Goal: Task Accomplishment & Management: Manage account settings

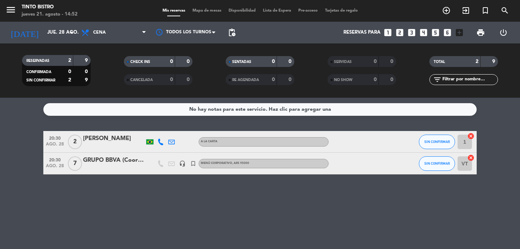
click at [118, 162] on div "GRUPO BBVA (Coordina [PERSON_NAME] & [PERSON_NAME])" at bounding box center [113, 159] width 61 height 9
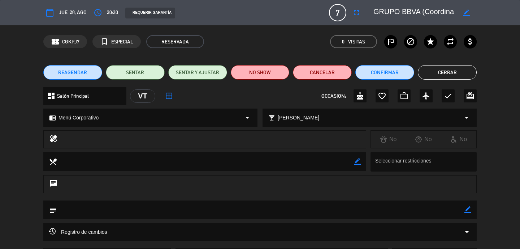
scroll to position [61, 0]
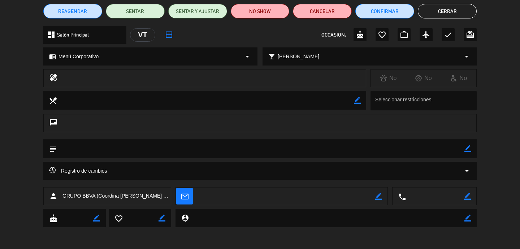
click at [383, 193] on div "mail_outline border_color" at bounding box center [282, 196] width 212 height 18
click at [380, 198] on icon "border_color" at bounding box center [378, 196] width 7 height 7
paste textarea "[PERSON_NAME][EMAIL_ADDRESS][DOMAIN_NAME]"
type textarea "[PERSON_NAME][EMAIL_ADDRESS][DOMAIN_NAME]"
click at [380, 198] on icon at bounding box center [378, 196] width 7 height 7
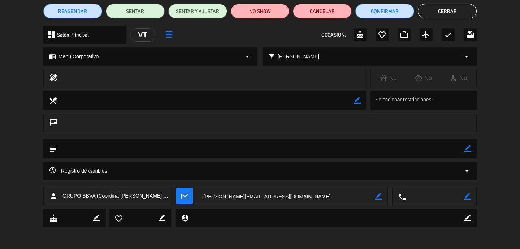
click at [469, 150] on icon "border_color" at bounding box center [468, 148] width 7 height 7
paste textarea "GRUPO BBVA - Cuando nos confirmen de la carta las opciones las agregamos acá. M…"
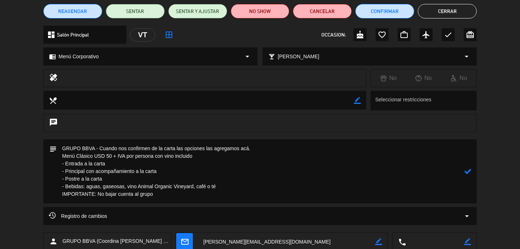
type textarea "GRUPO BBVA - Cuando nos confirmen de la carta las opciones las agregamos acá. M…"
click at [469, 174] on div at bounding box center [468, 171] width 7 height 64
click at [469, 171] on icon at bounding box center [468, 171] width 7 height 7
click at [329, 58] on div "local_bar Elegir maridaje arrow_drop_down" at bounding box center [369, 56] width 213 height 17
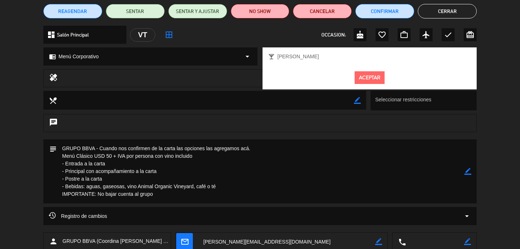
click at [329, 58] on div "local_bar [PERSON_NAME]" at bounding box center [370, 56] width 214 height 18
click at [496, 73] on div "healing No No No" at bounding box center [260, 80] width 520 height 22
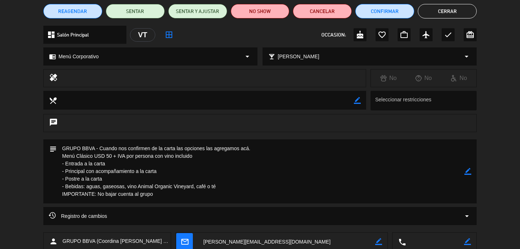
click at [444, 11] on button "Cerrar" at bounding box center [447, 11] width 59 height 14
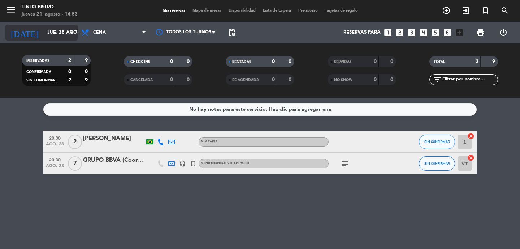
click at [55, 25] on div "[DATE] [DATE] arrow_drop_down" at bounding box center [41, 33] width 72 height 16
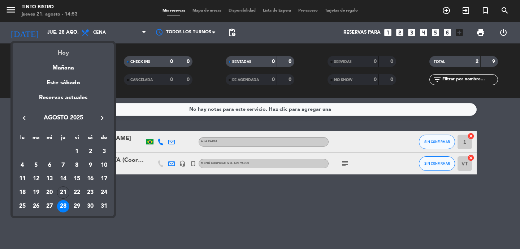
click at [61, 47] on div "Hoy" at bounding box center [63, 50] width 101 height 15
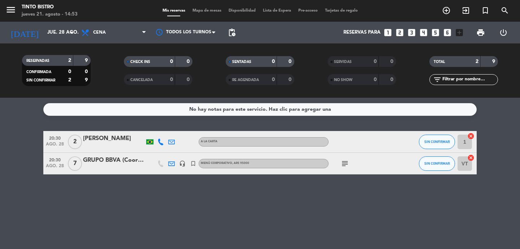
type input "jue. 21 ago."
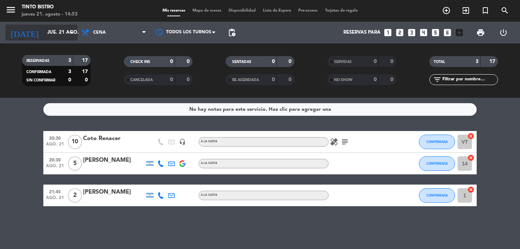
click at [54, 34] on input "jue. 21 ago." at bounding box center [76, 32] width 64 height 13
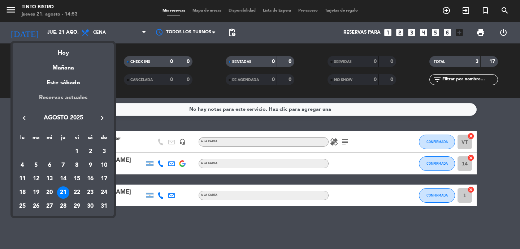
click at [61, 94] on div "Reservas actuales" at bounding box center [63, 100] width 101 height 15
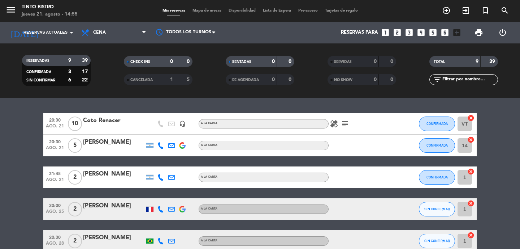
scroll to position [156, 0]
